Goal: Answer question/provide support: Share knowledge or assist other users

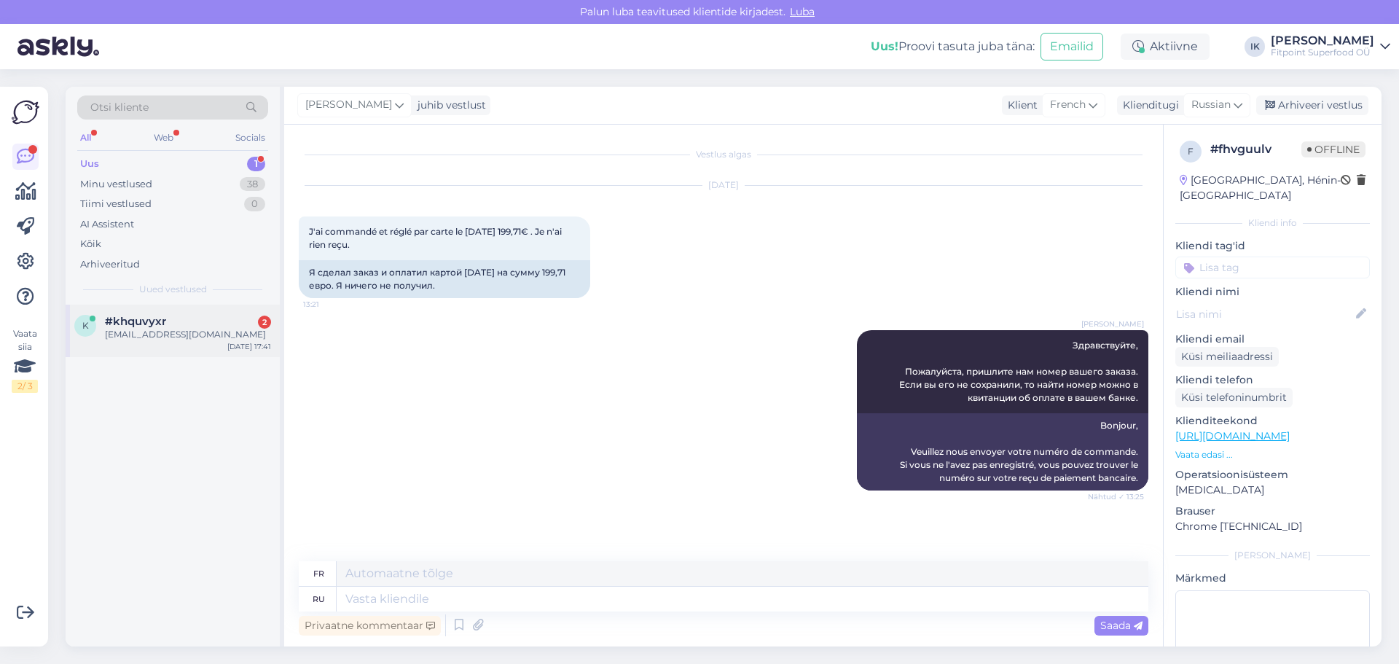
click at [229, 340] on div "[EMAIL_ADDRESS][DOMAIN_NAME]" at bounding box center [188, 334] width 166 height 13
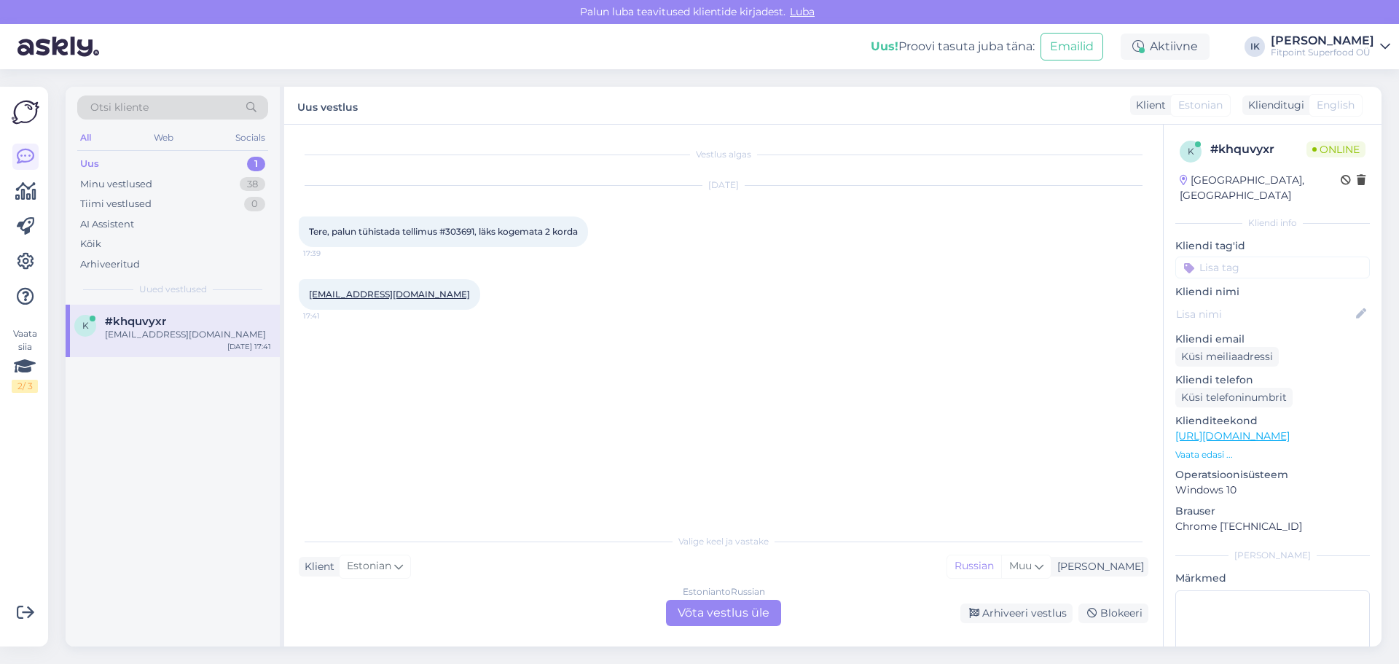
click at [468, 227] on span "Tere, palun tühistada tellimus #303691, läks kogemata 2 korda" at bounding box center [443, 231] width 269 height 11
copy span "303691"
click at [717, 613] on div "Estonian to Russian Võta vestlus üle" at bounding box center [723, 613] width 115 height 26
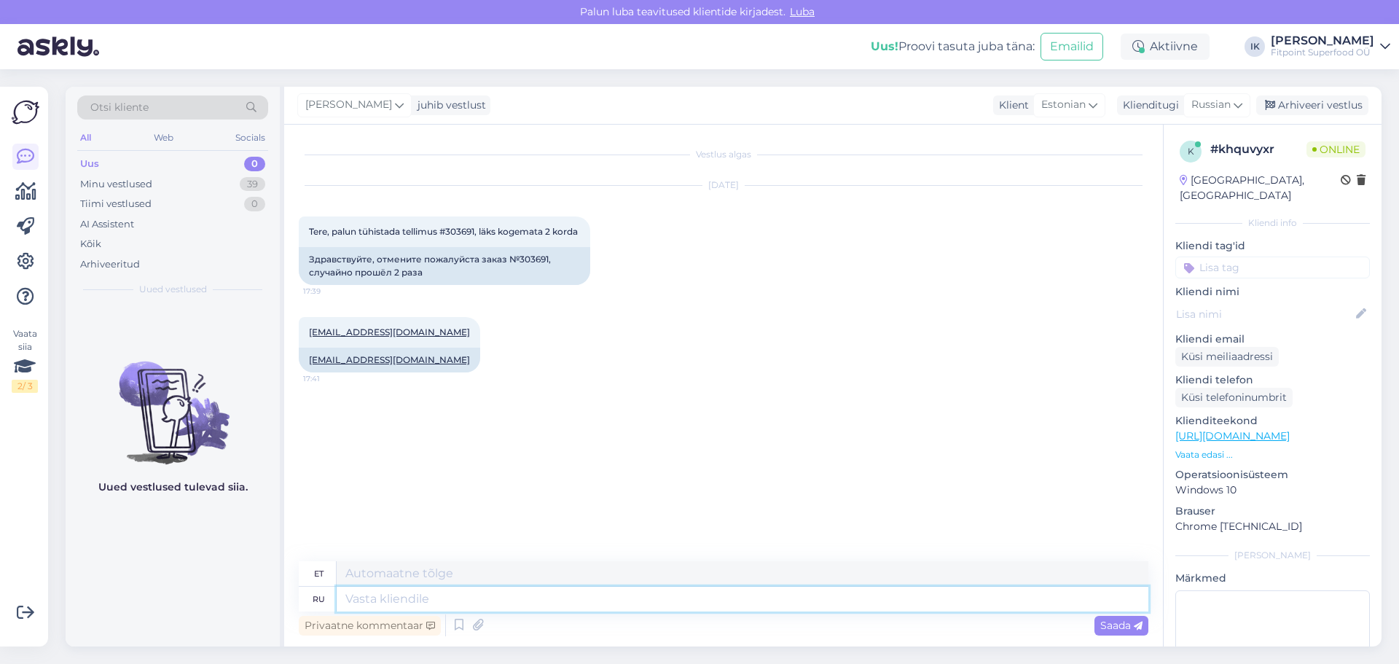
click at [717, 591] on textarea at bounding box center [743, 598] width 812 height 25
type textarea "Здравствуйт"
type textarea "Tere"
type textarea "Здравствуйте1"
type textarea "Tere1"
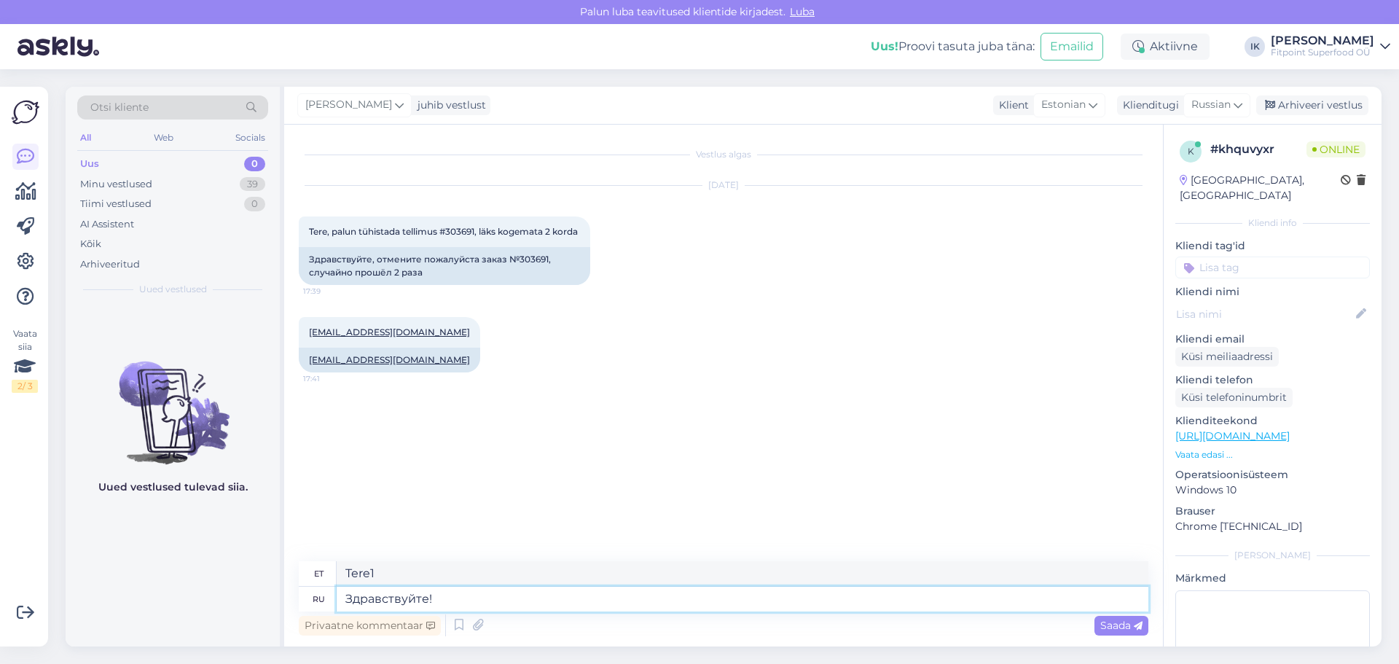
type textarea "Здравствуйте! В"
type textarea "Tere!"
type textarea "Здравствуйте! Ваш з"
type textarea "Tere! Teie oma"
type textarea "Здравствуйте! Ваш заказ бы"
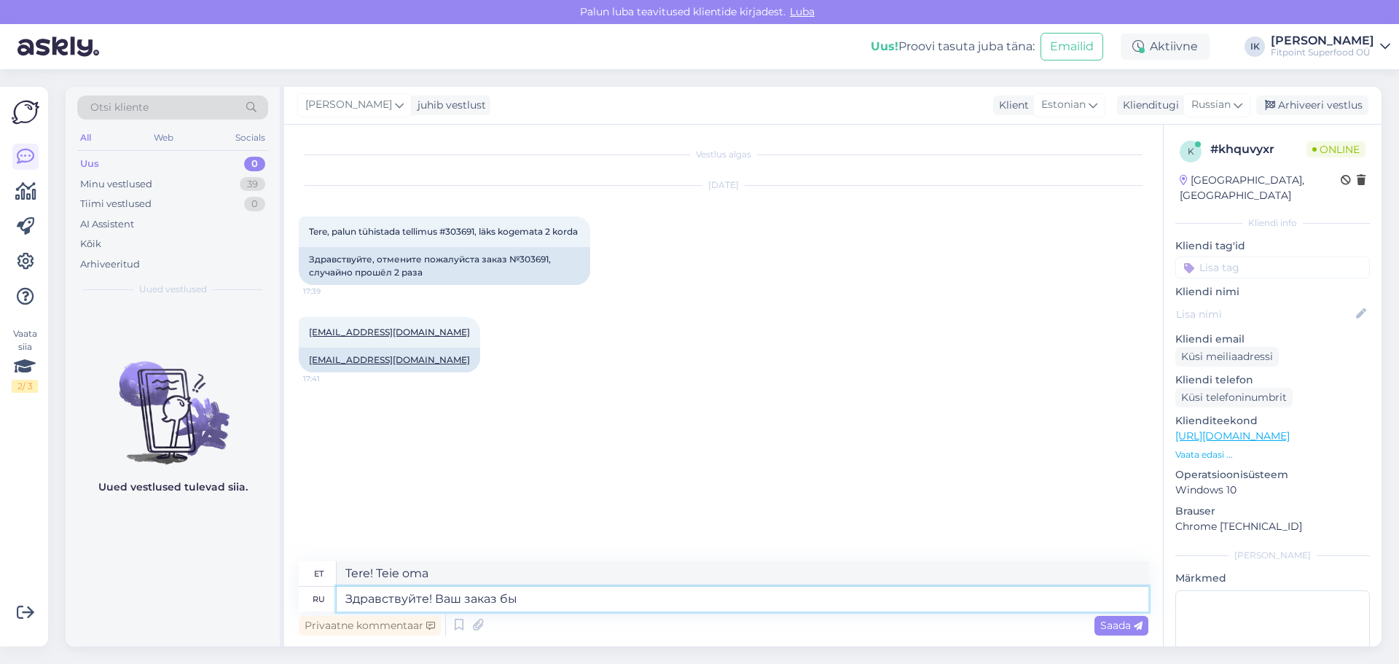
type textarea "Tere! Teie tellimus"
type textarea "Здравствуйте! Ваш заказ был о"
type textarea "Tere! Teie tellimus on kätte saadud."
type textarea "Здравствуйте! Ваш заказ был отменен."
type textarea "Tere! Teie tellimus on tühistatud."
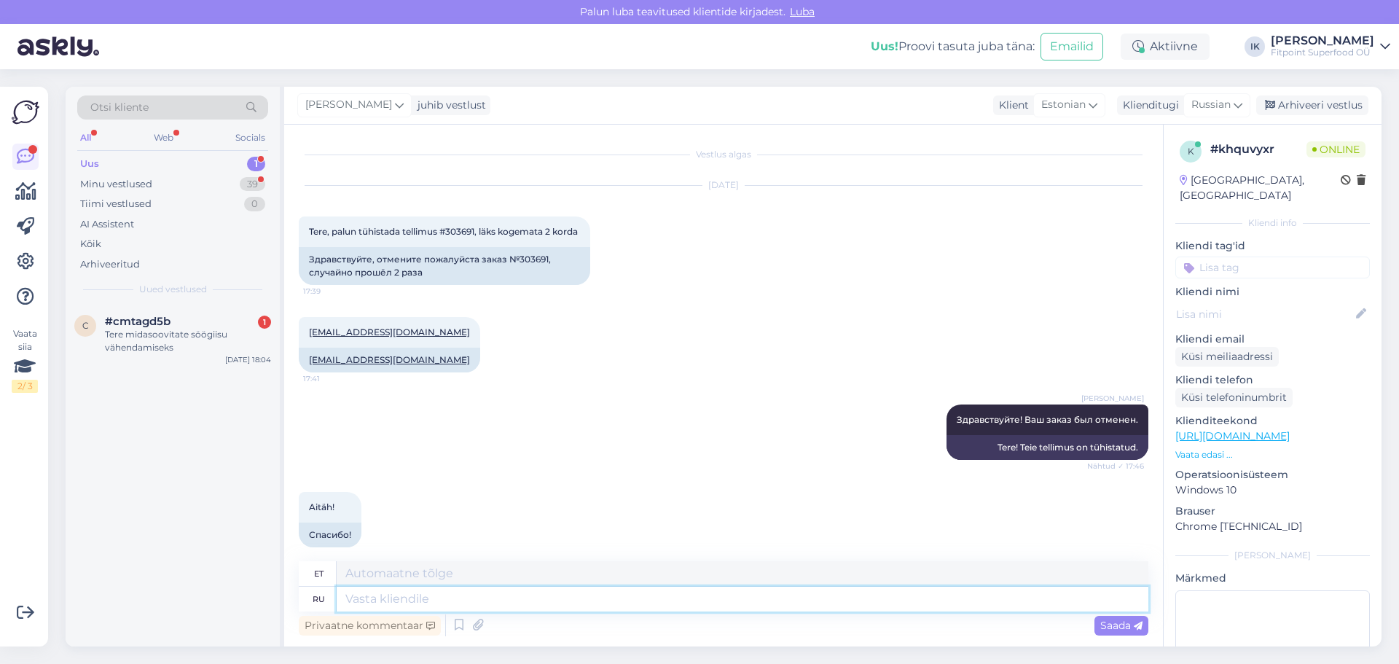
scroll to position [28, 0]
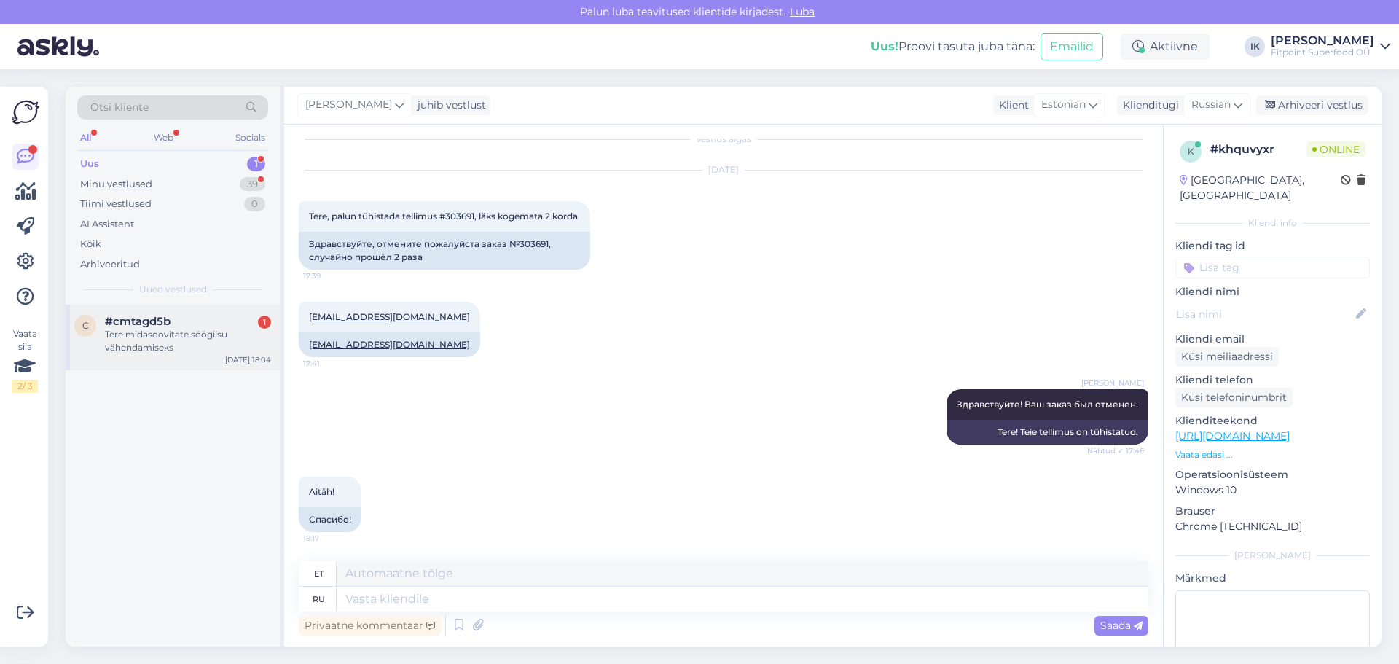
click at [184, 340] on div "Tere midasoovitate söögiisu vähendamiseks" at bounding box center [188, 341] width 166 height 26
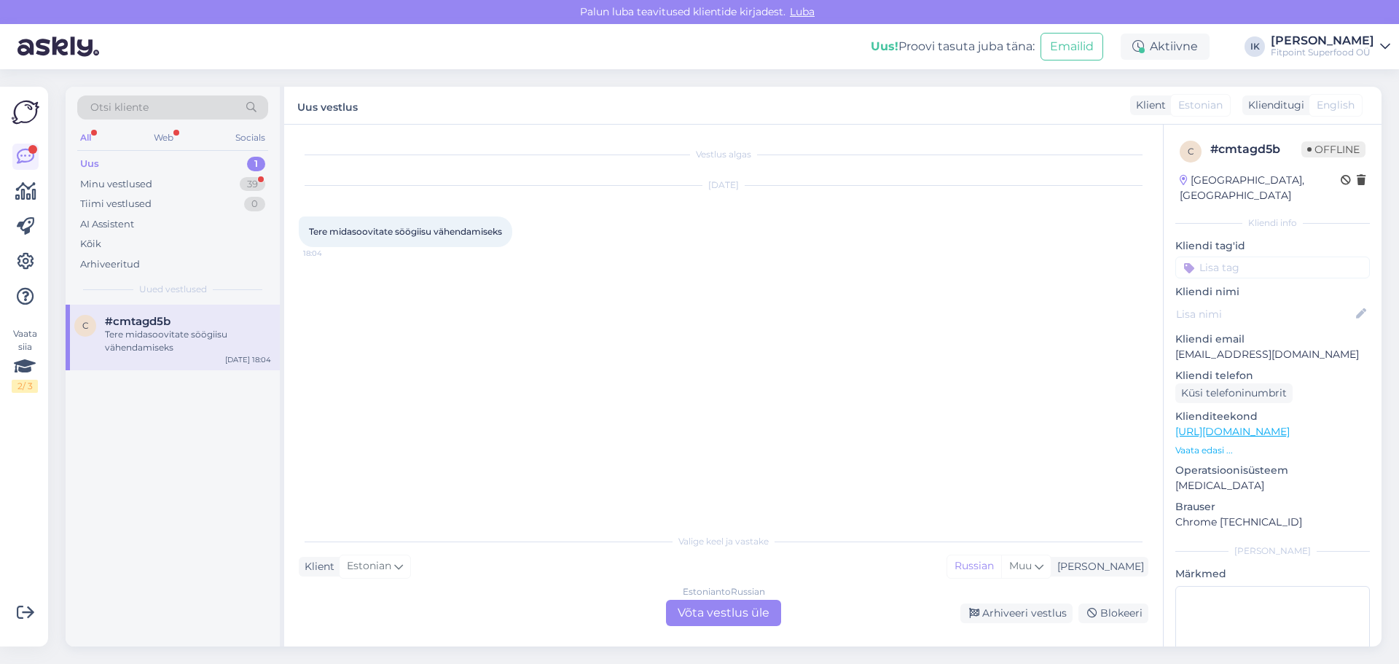
click at [721, 625] on div "Estonian to Russian Võta vestlus üle" at bounding box center [723, 613] width 115 height 26
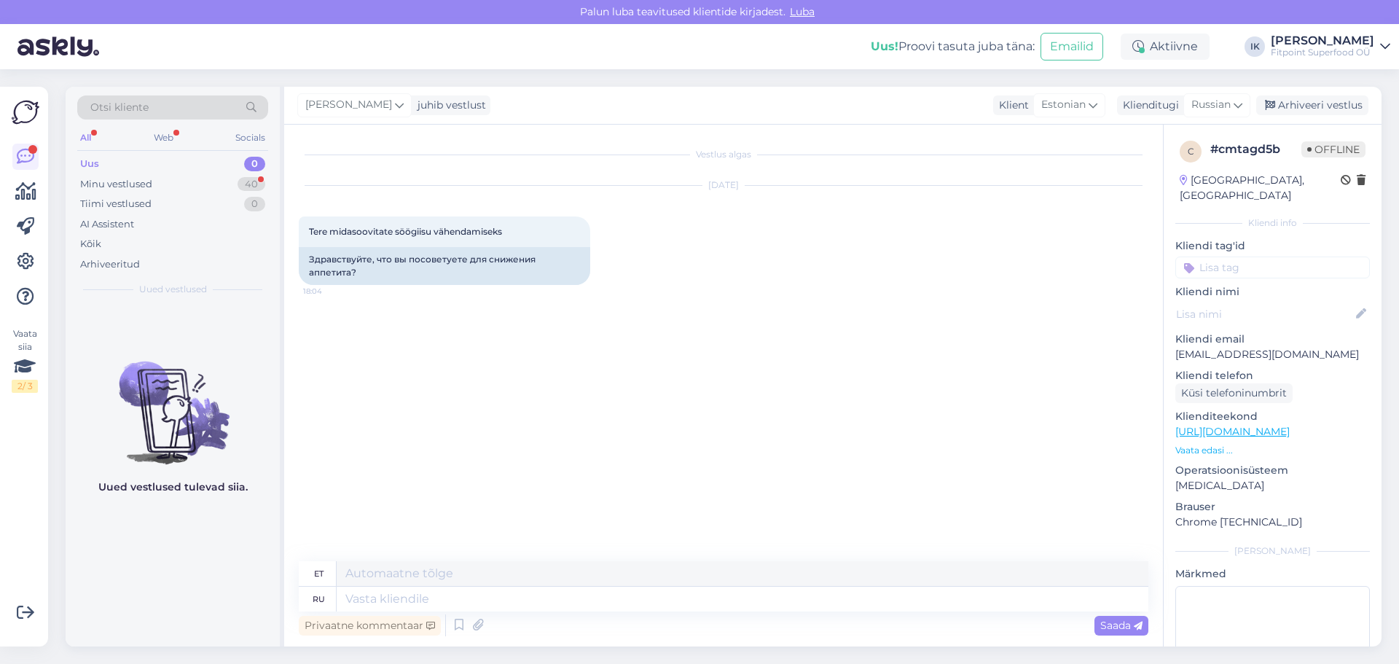
click at [1212, 444] on p "Vaata edasi ..." at bounding box center [1272, 450] width 195 height 13
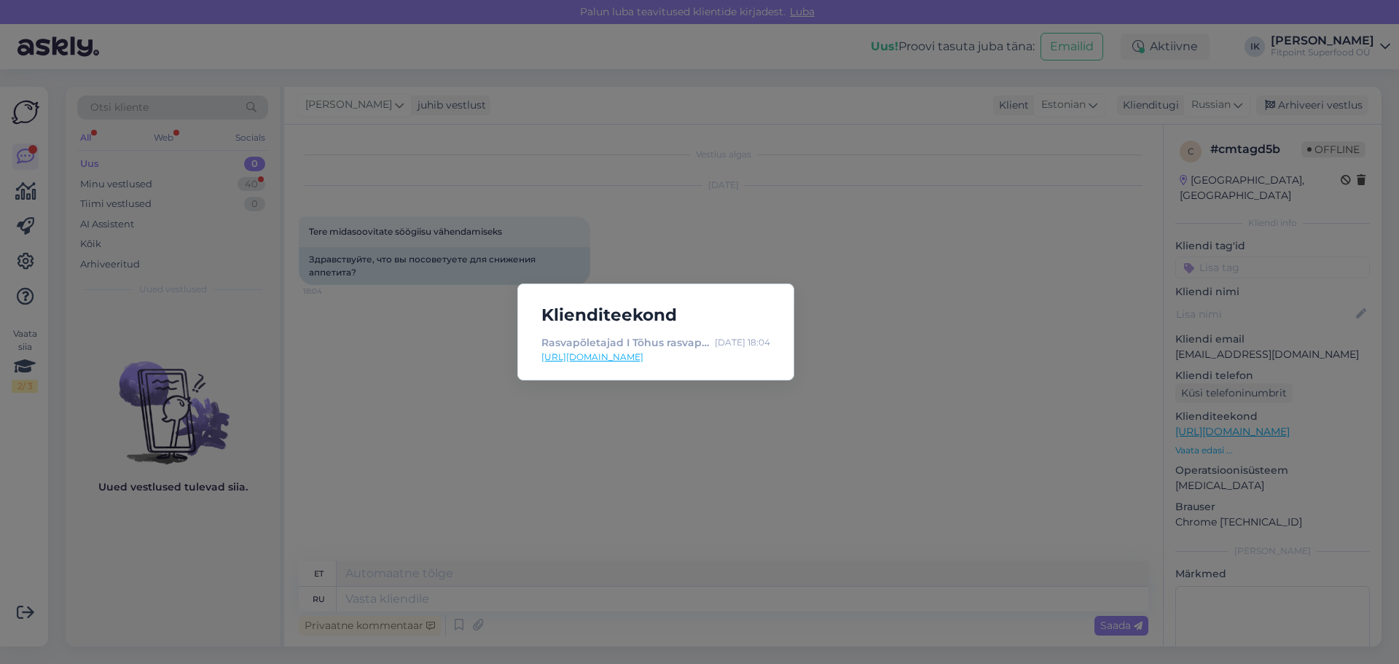
click at [729, 358] on link "[URL][DOMAIN_NAME]" at bounding box center [655, 356] width 229 height 13
click at [342, 318] on div "Klienditeekond Rasvapõletajad I Tõhus rasvapõletaja I rasvapõletus tabletid ja …" at bounding box center [699, 332] width 1399 height 664
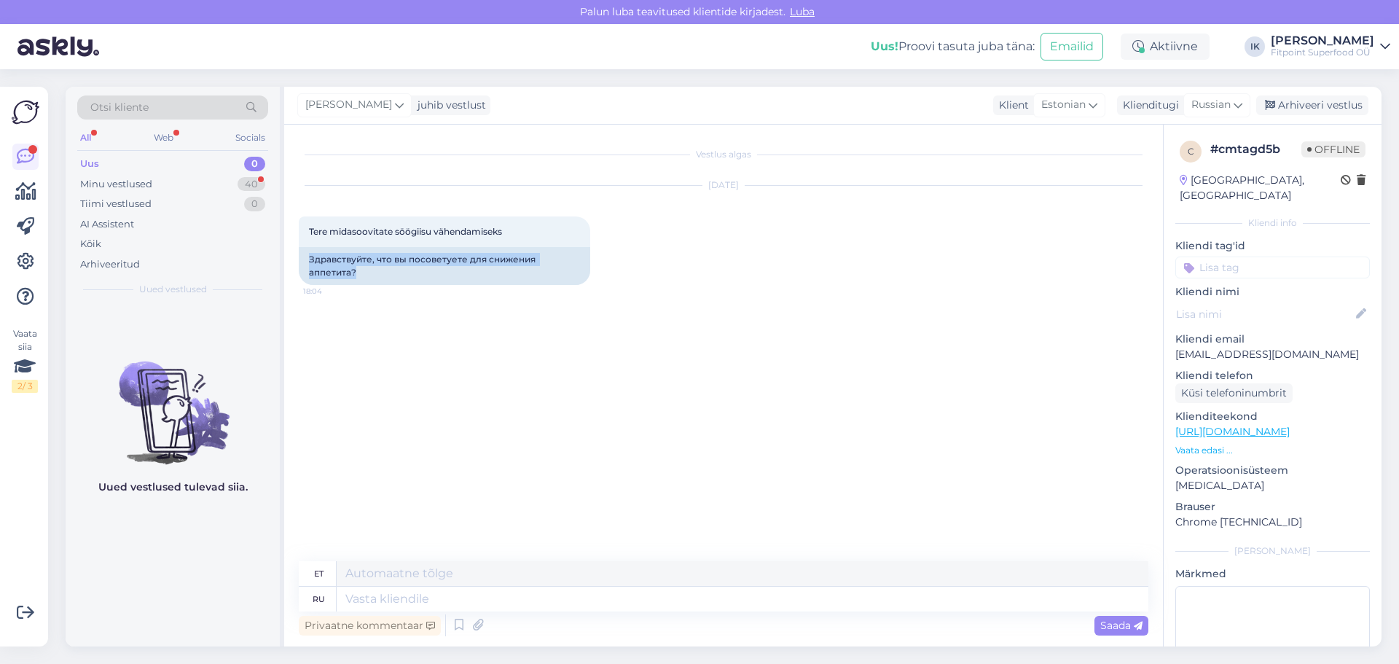
drag, startPoint x: 372, startPoint y: 269, endPoint x: 298, endPoint y: 256, distance: 74.7
click at [298, 256] on div "Vestlus algas [DATE] Tere midasoovitate söögiisu vähendamiseks 18:04 Здравствуй…" at bounding box center [723, 386] width 879 height 522
copy div "Здравствуйте, что вы посоветуете для снижения аппетита?"
click at [256, 187] on div "40" at bounding box center [252, 184] width 28 height 15
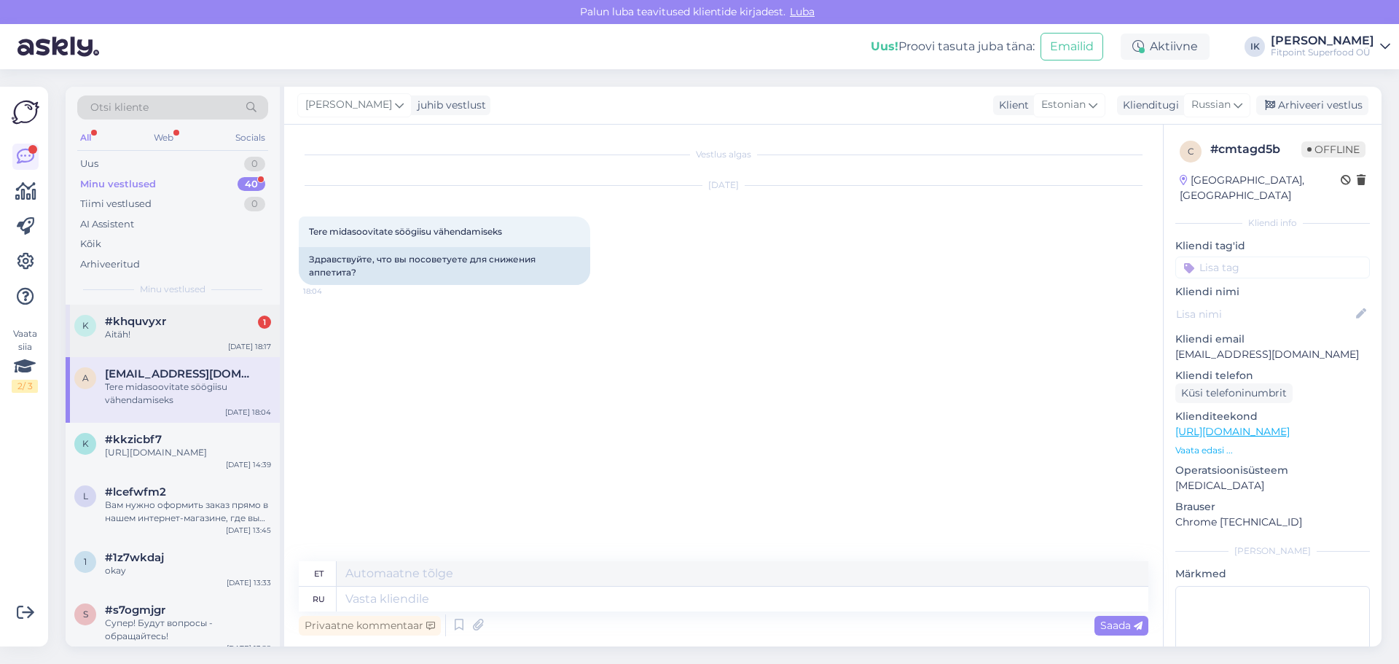
click at [238, 319] on div "#khquvyxr 1" at bounding box center [188, 321] width 166 height 13
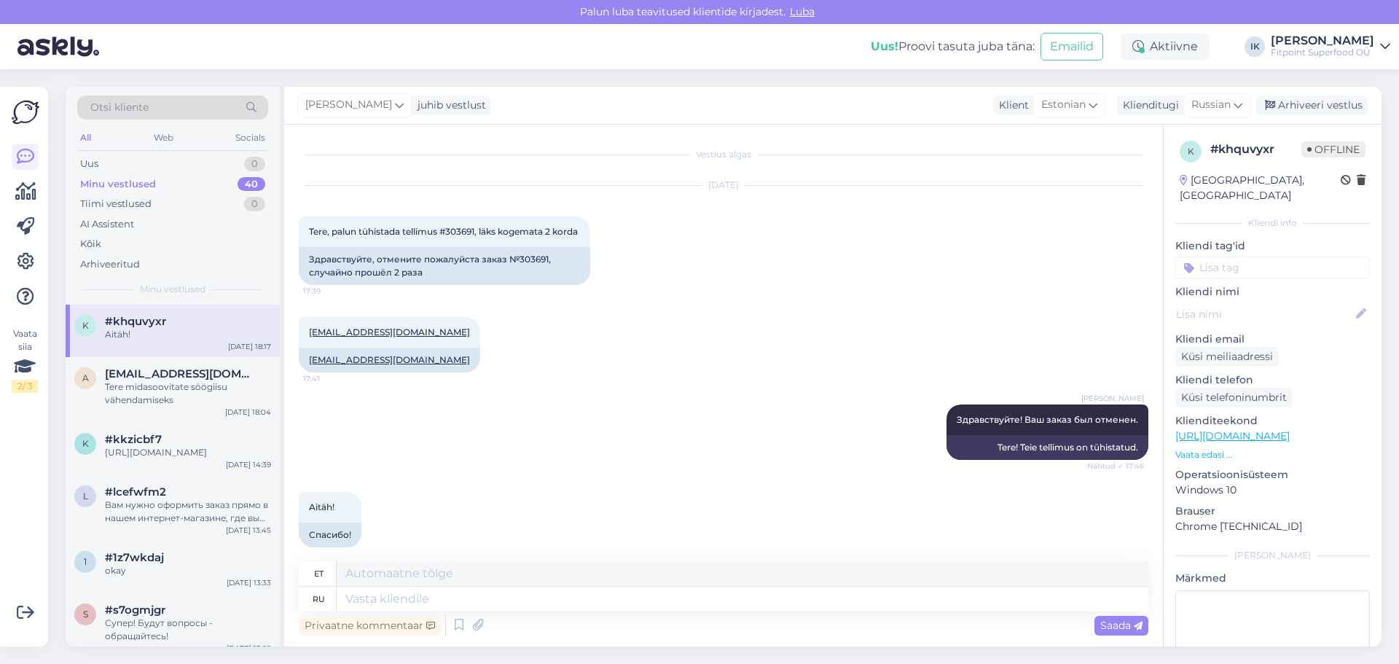
scroll to position [28, 0]
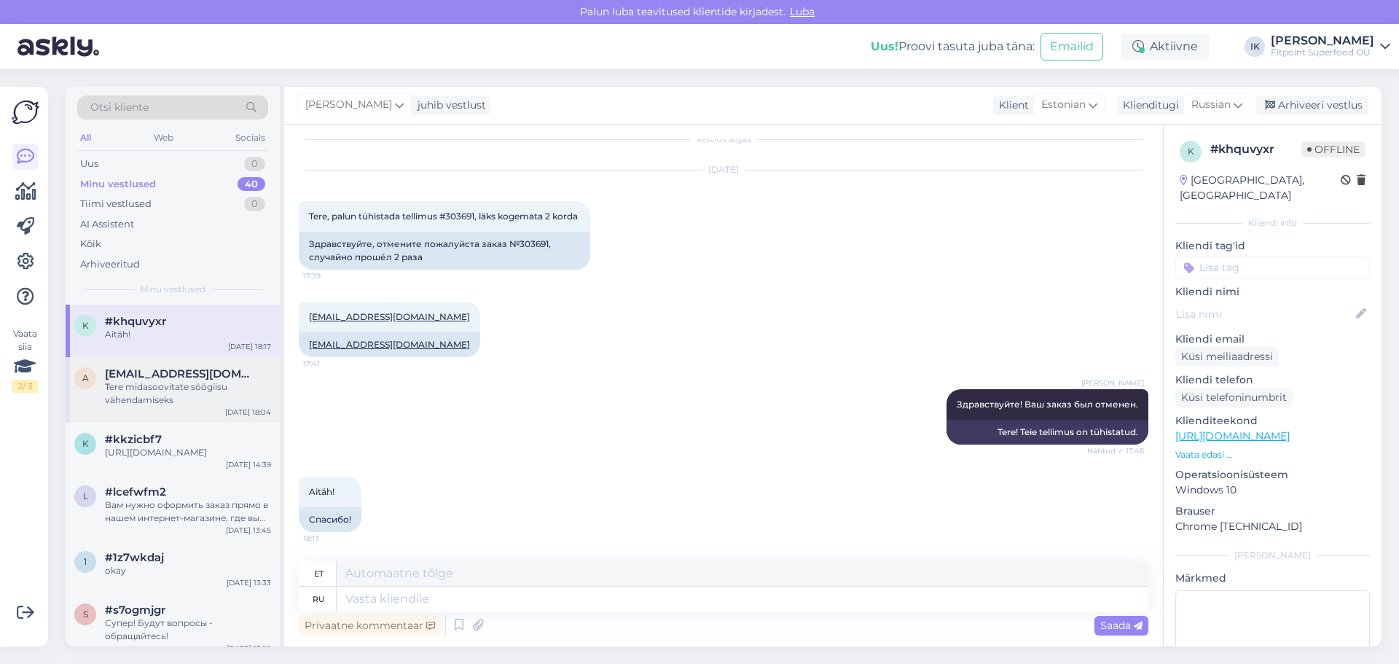
click at [237, 384] on div "Tere midasoovitate söögiisu vähendamiseks" at bounding box center [188, 393] width 166 height 26
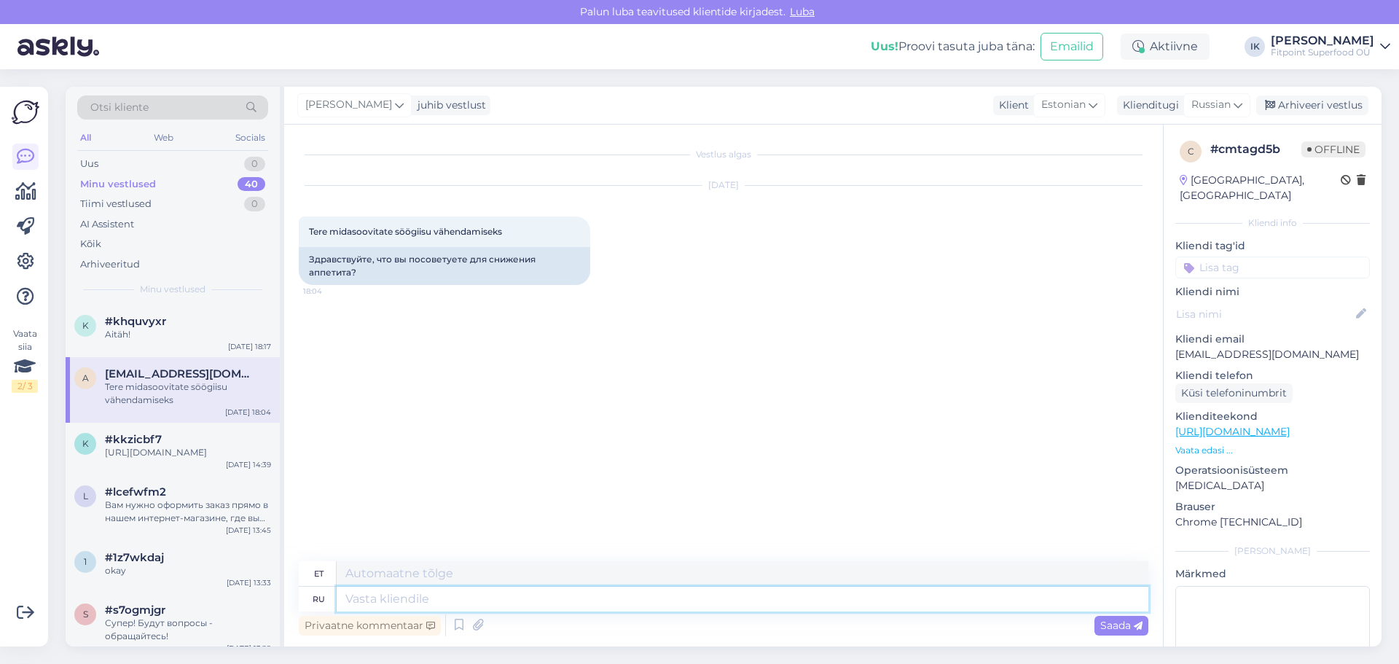
click at [516, 602] on textarea at bounding box center [743, 598] width 812 height 25
type textarea "з"
type textarea "Здравствуйте"
type textarea "Tere"
type textarea "Здравствуйте!"
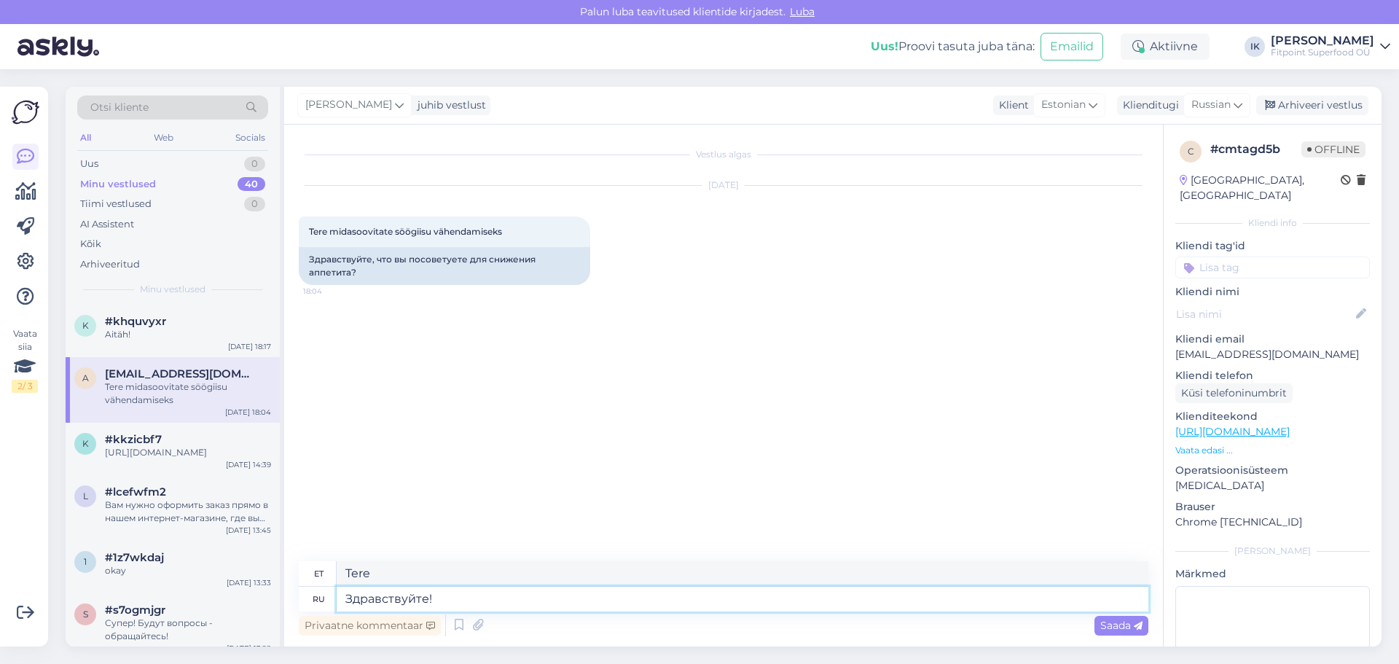
type textarea "Tere!"
paste textarea "ChatGPT сказал: Для снижения аппетита рекомендуются БАДы на основе глюкоманнана…"
type textarea "Здравствуйте! [PERSON_NAME] сказал: Для снижения аппетита рекомендуются БАДы на…"
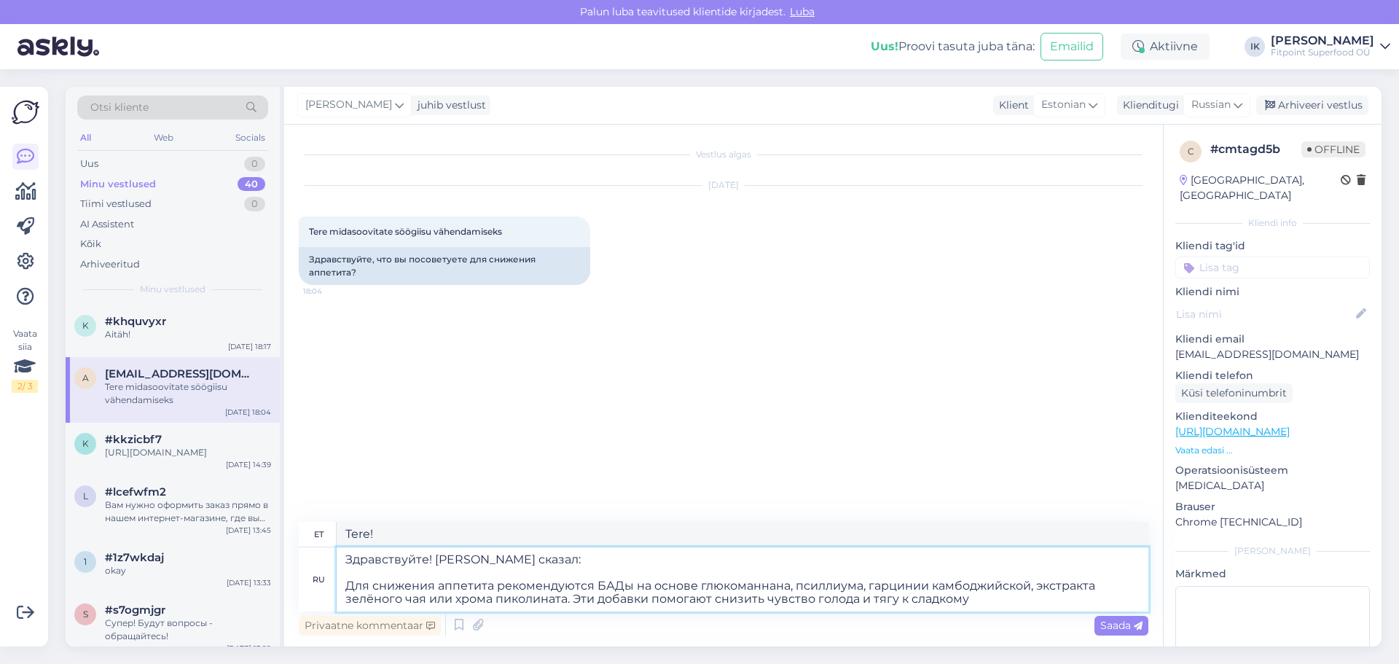
type textarea "Tere! ChatGPT ütles: Söögiisu vähendamiseks on soovitatav kasutada toidulisande…"
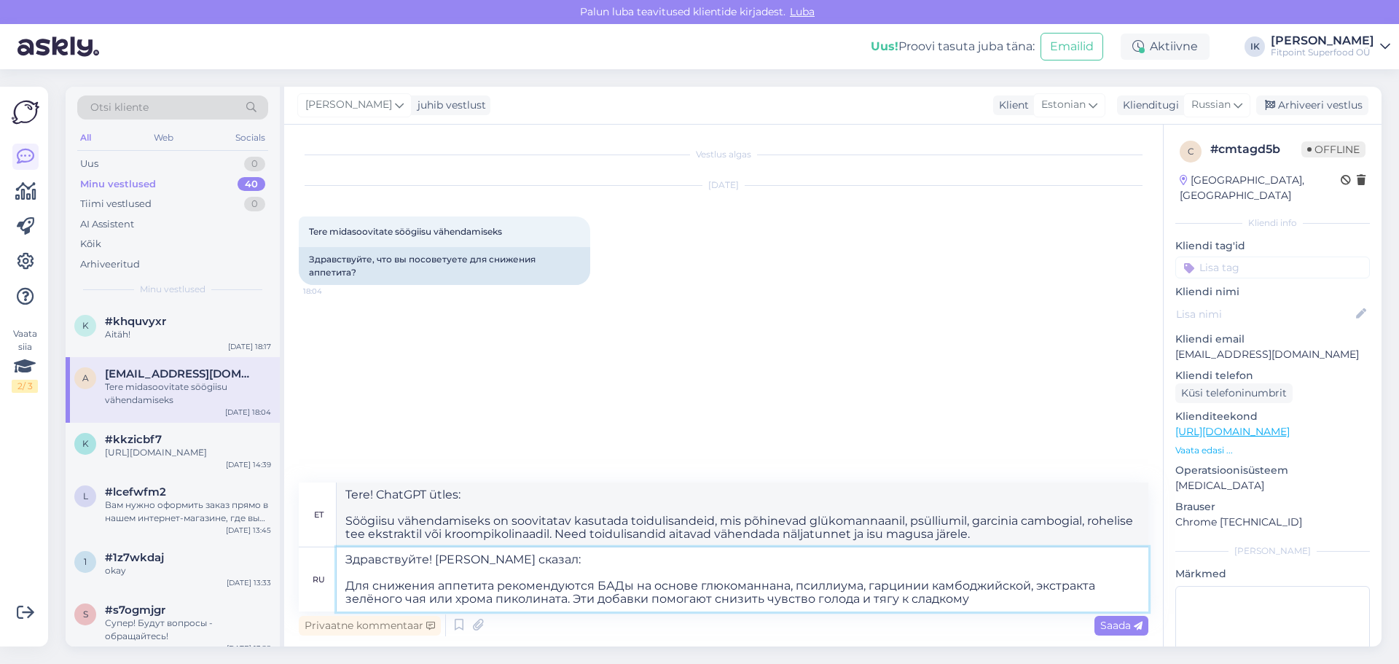
drag, startPoint x: 547, startPoint y: 573, endPoint x: 432, endPoint y: 541, distance: 119.5
click at [432, 541] on div "et Tere! ChatGPT ütles: Söögiisu vähendamiseks on soovitatav kasutada toidulisa…" at bounding box center [723, 546] width 849 height 129
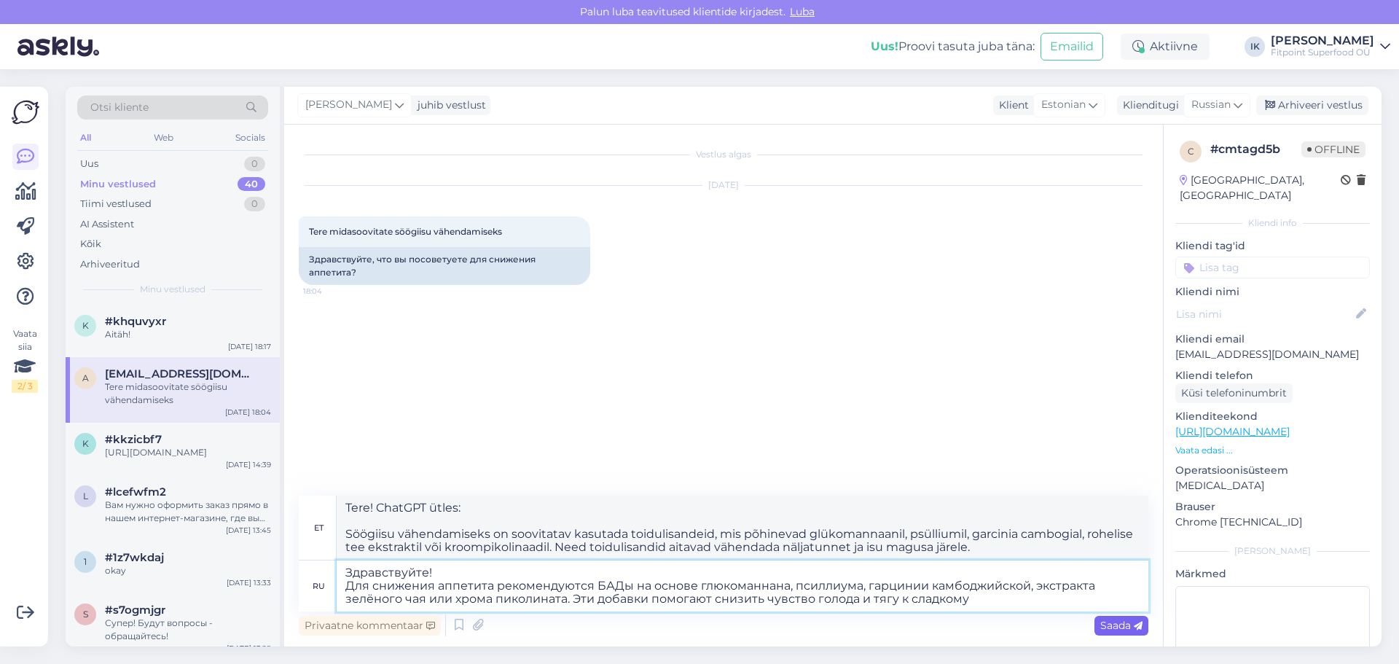
type textarea "Здравствуйте! Для снижения аппетита рекомендуются БАДы на основе глюкоманнана, …"
click at [1130, 627] on span "Saada" at bounding box center [1121, 625] width 42 height 13
type textarea "Tere! Söögiisu vähendamiseks on soovitatavad toidulisandid mis põhinevad glükom…"
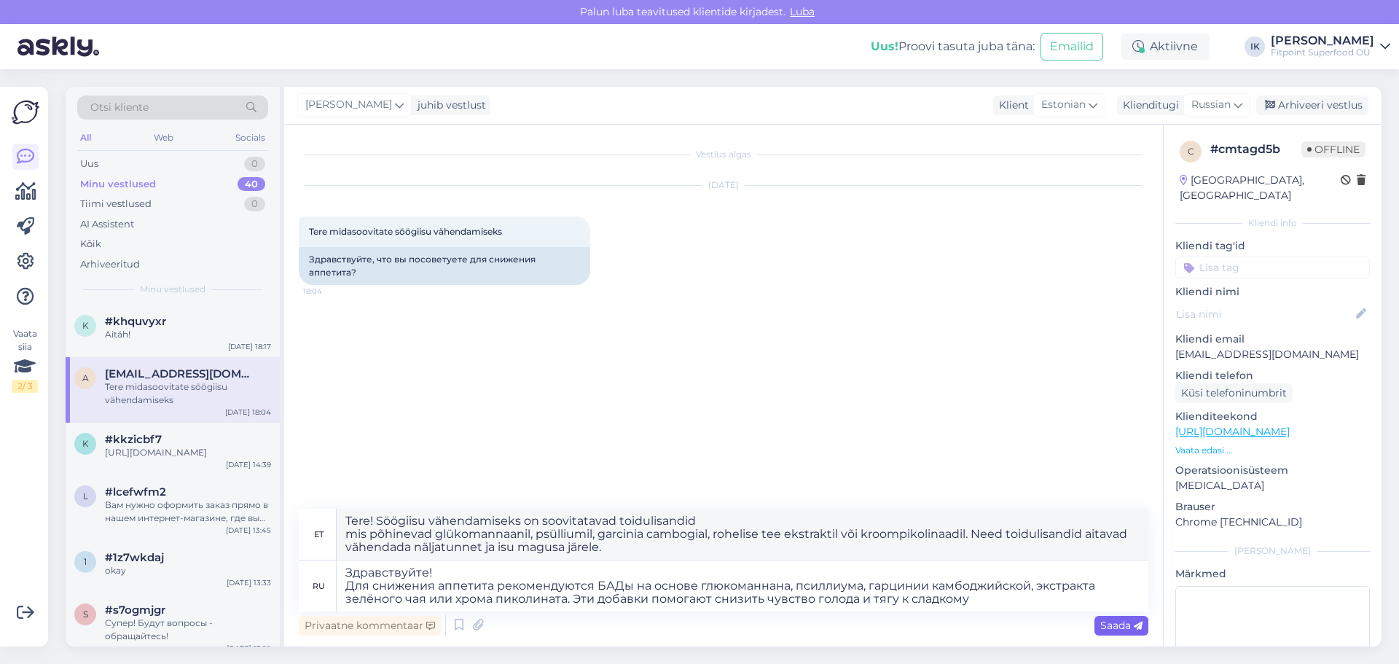
click at [1128, 623] on span "Saada" at bounding box center [1121, 625] width 42 height 13
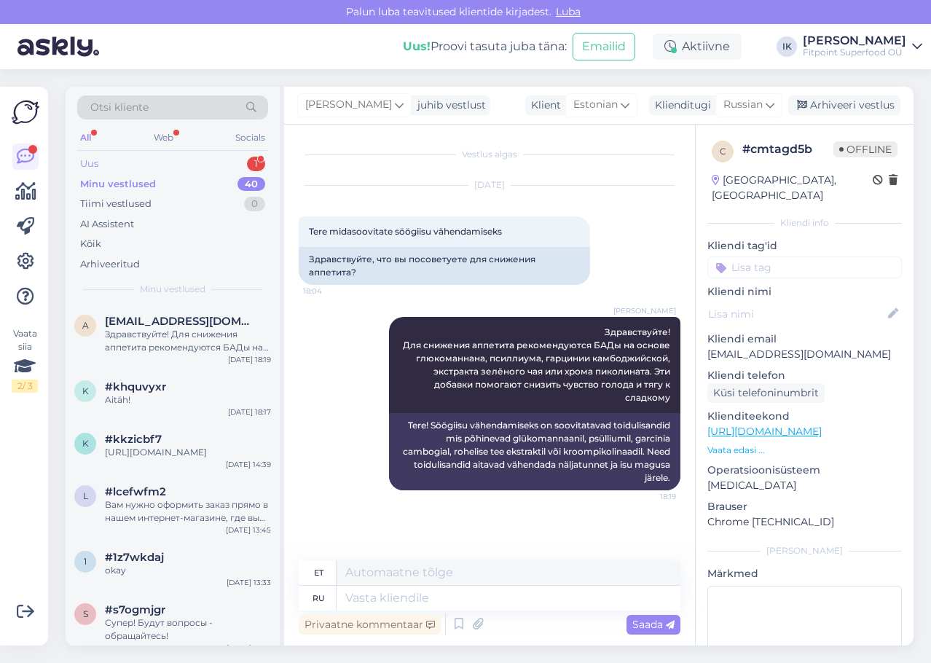
click at [235, 154] on div "Otsi kliente All Web Socials Uus 1 Minu vestlused 40 Tiimi vestlused 0 AI Assis…" at bounding box center [173, 196] width 214 height 218
click at [235, 162] on div "Uus 1" at bounding box center [172, 164] width 191 height 20
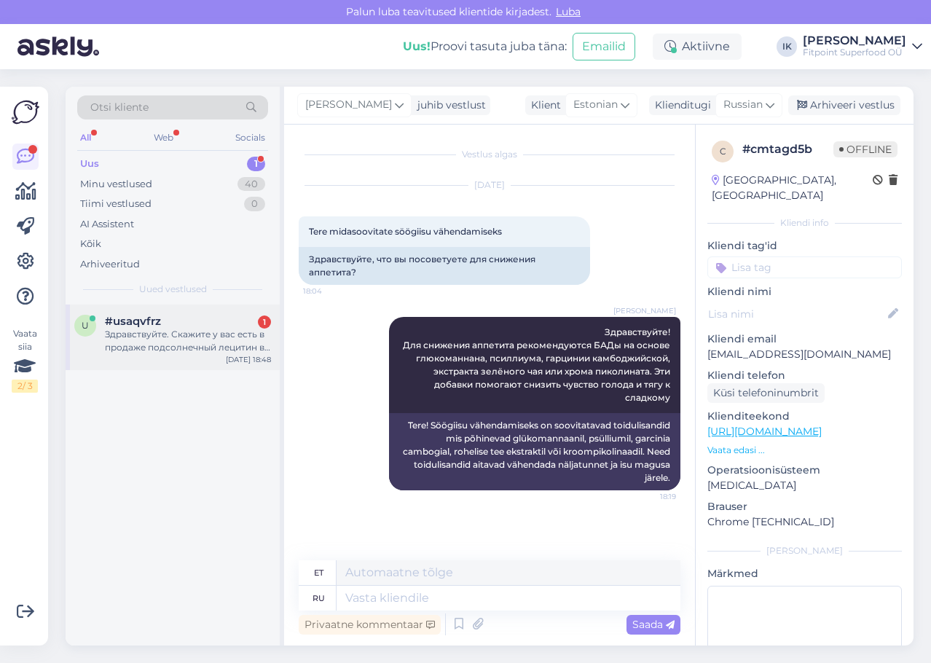
click at [228, 313] on div "u #usaqvfrz 1 Здравствуйте. Скажите у вас есть в продаже подсолнечный лецитин в…" at bounding box center [173, 338] width 214 height 66
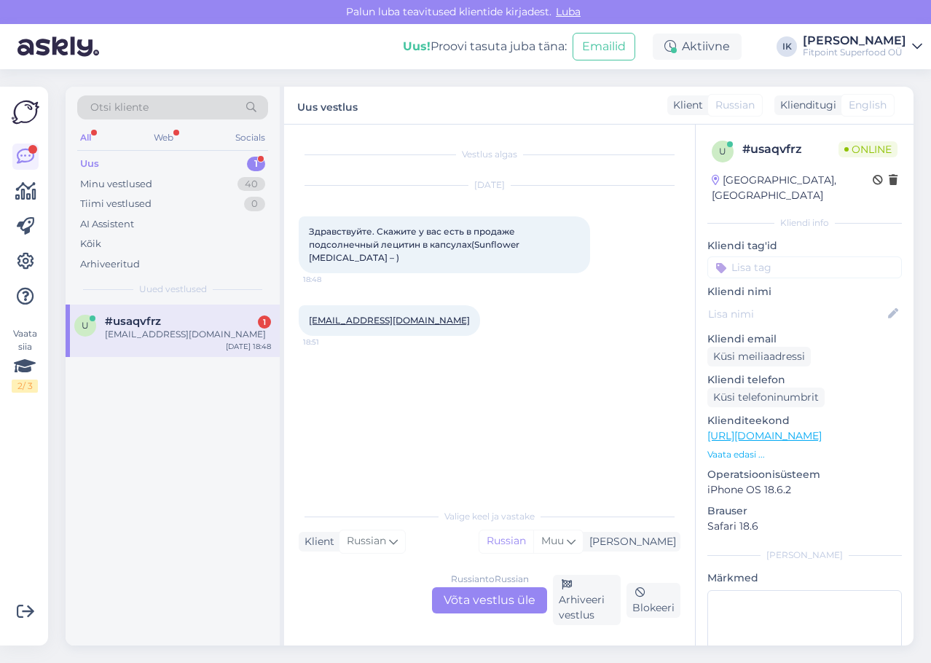
click at [498, 608] on div "Russian to Russian Võta vestlus üle" at bounding box center [489, 600] width 115 height 26
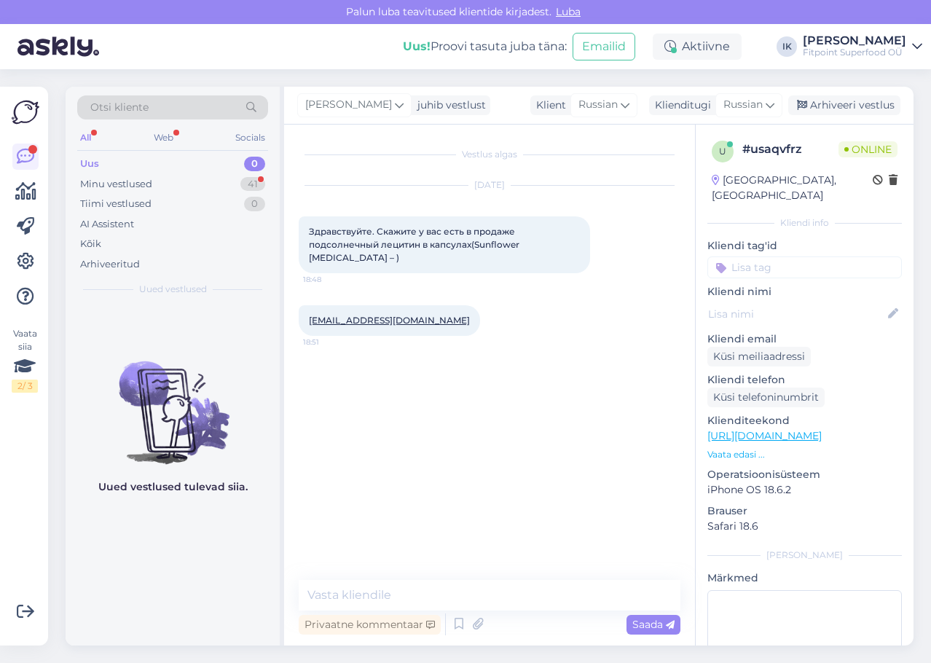
click at [801, 429] on link "[URL][DOMAIN_NAME]" at bounding box center [764, 435] width 114 height 13
click at [533, 599] on textarea at bounding box center [490, 595] width 382 height 31
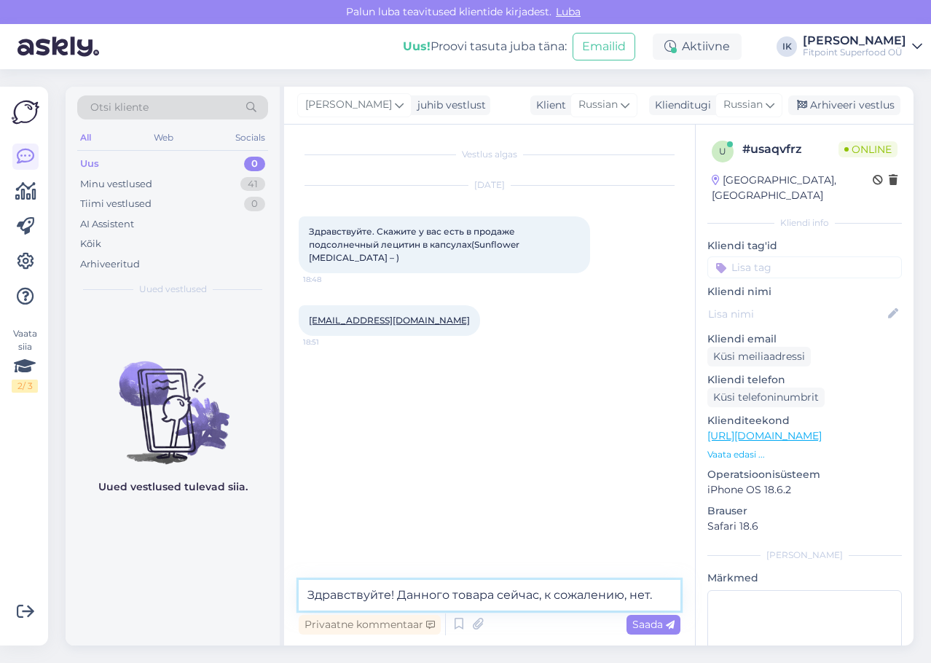
type textarea "Здравствуйте! Данного товара сейчас, к сожалению, нет."
click at [662, 624] on span "Saada" at bounding box center [653, 624] width 42 height 13
